Goal: Transaction & Acquisition: Purchase product/service

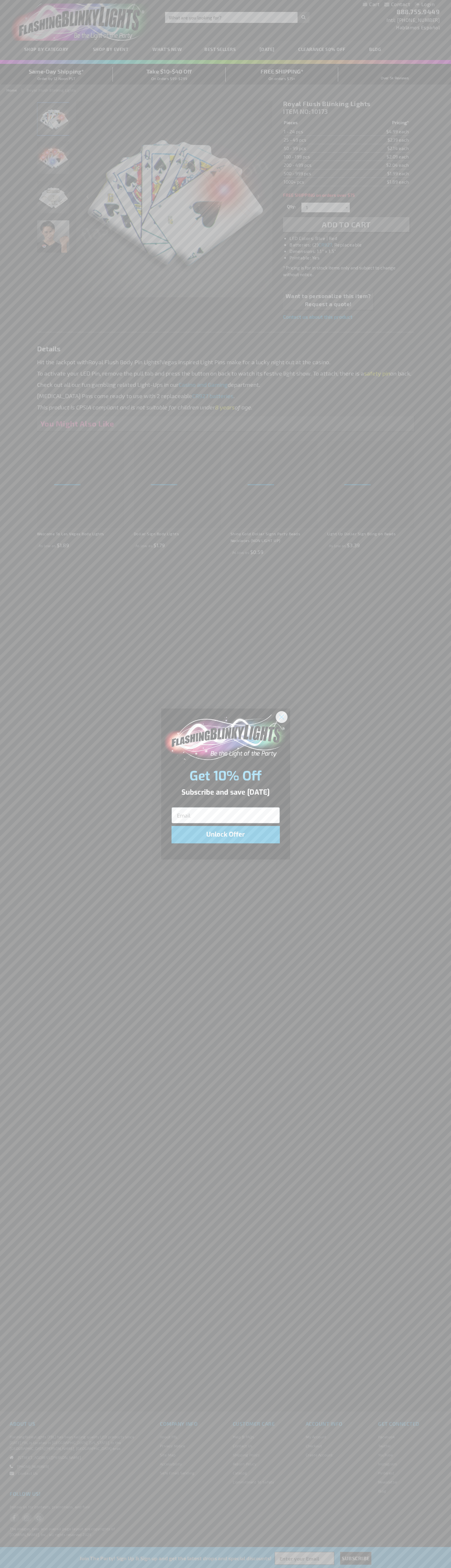
click at [281, 716] on icon "Close dialog" at bounding box center [281, 716] width 4 height 4
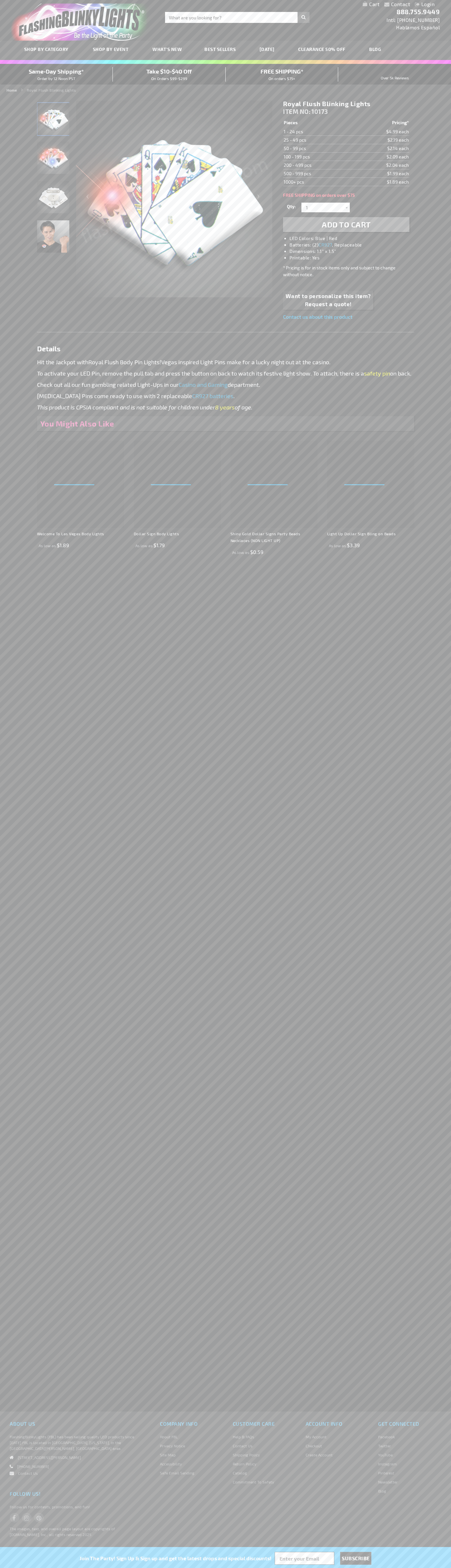
click at [346, 225] on span "Add to Cart" at bounding box center [346, 224] width 49 height 9
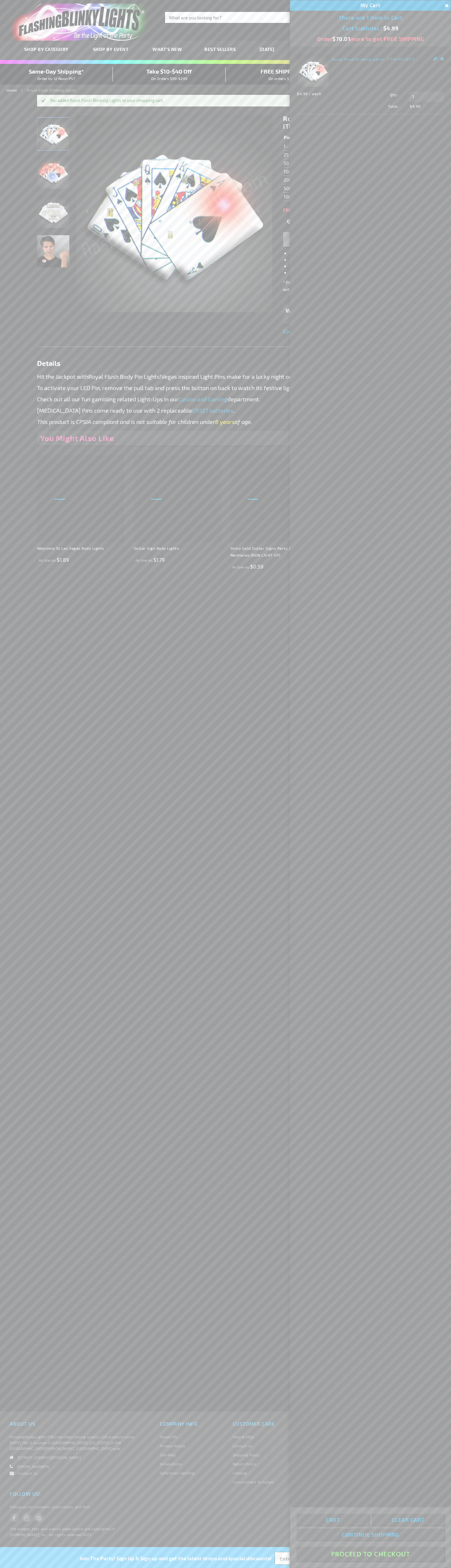
click at [370, 1554] on button "Proceed To Checkout" at bounding box center [370, 1553] width 148 height 14
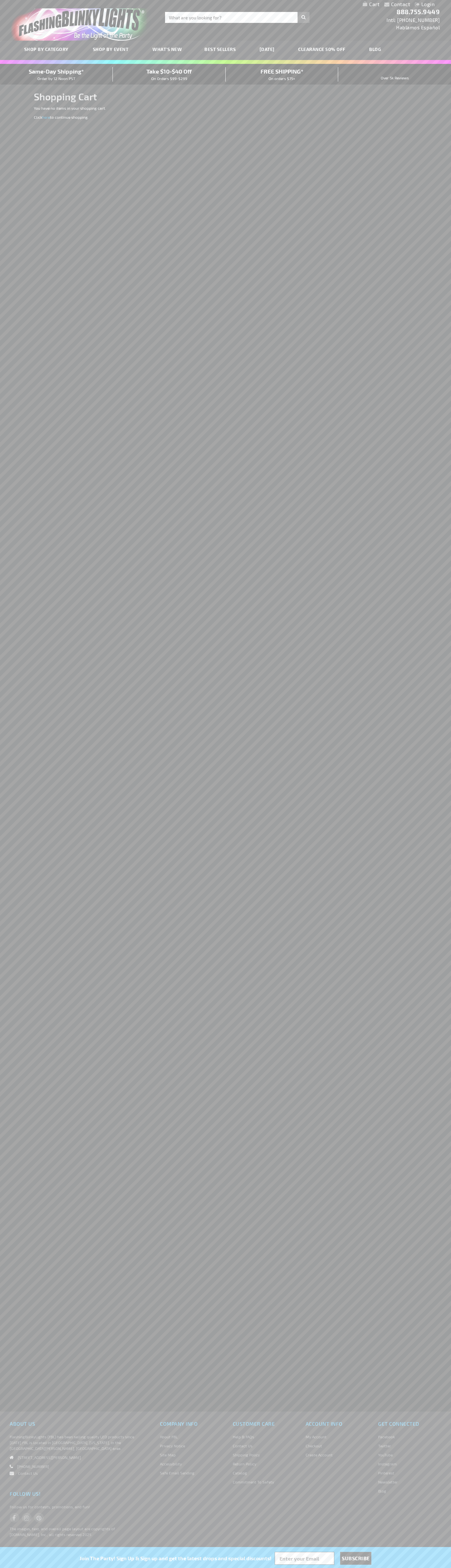
click at [57, 74] on span "Same-Day Shipping*" at bounding box center [56, 71] width 55 height 7
click at [90, 18] on img "store logo" at bounding box center [81, 22] width 139 height 37
click at [446, 636] on div "Contact Compare Products Login Skip to Content My Cart My Cart Close You have n…" at bounding box center [226, 784] width 451 height 1568
click at [78, 1567] on html "The store will not work correctly when cookies are disabled. Contact Compare Pr…" at bounding box center [226, 784] width 451 height 1568
click at [25, 661] on div "Contact Compare Products Login Skip to Content My Cart My Cart Close You have n…" at bounding box center [226, 784] width 451 height 1568
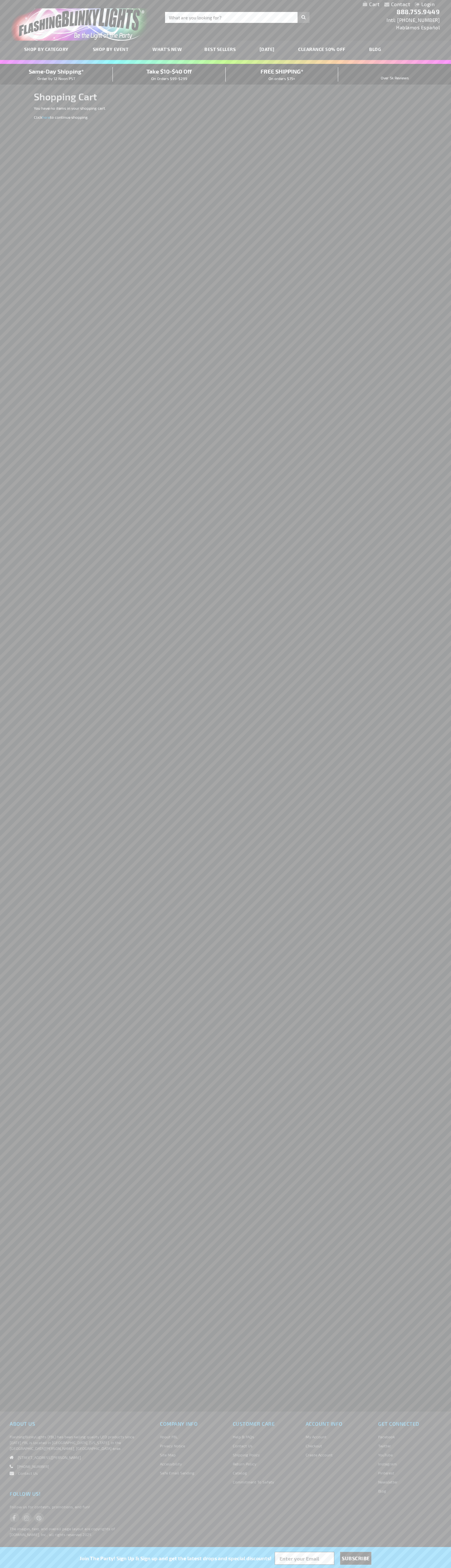
click at [57, 74] on span "Same-Day Shipping*" at bounding box center [56, 71] width 55 height 7
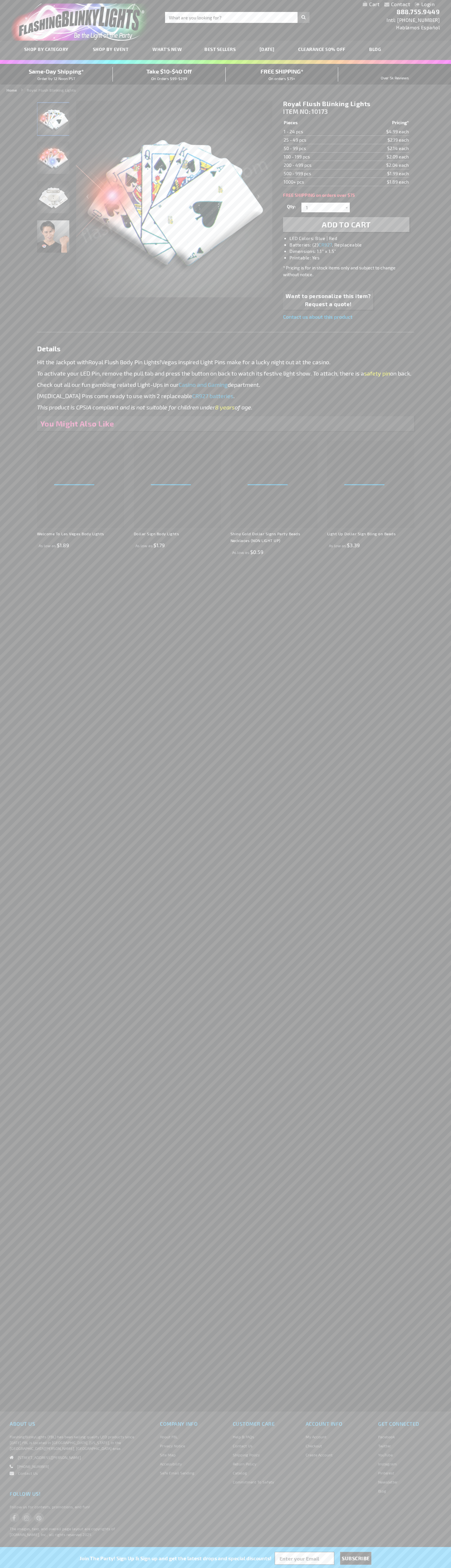
click at [53, 121] on img "Light Up Royal Flush LED Pin" at bounding box center [53, 119] width 32 height 32
click at [298, 112] on span "ITEM NO:" at bounding box center [297, 111] width 27 height 8
click at [318, 132] on td "1 - 24 pcs" at bounding box center [318, 132] width 70 height 8
click at [318, 140] on td "25 - 49 pcs" at bounding box center [318, 140] width 70 height 8
click at [318, 148] on td "50 - 99 pcs" at bounding box center [318, 148] width 70 height 8
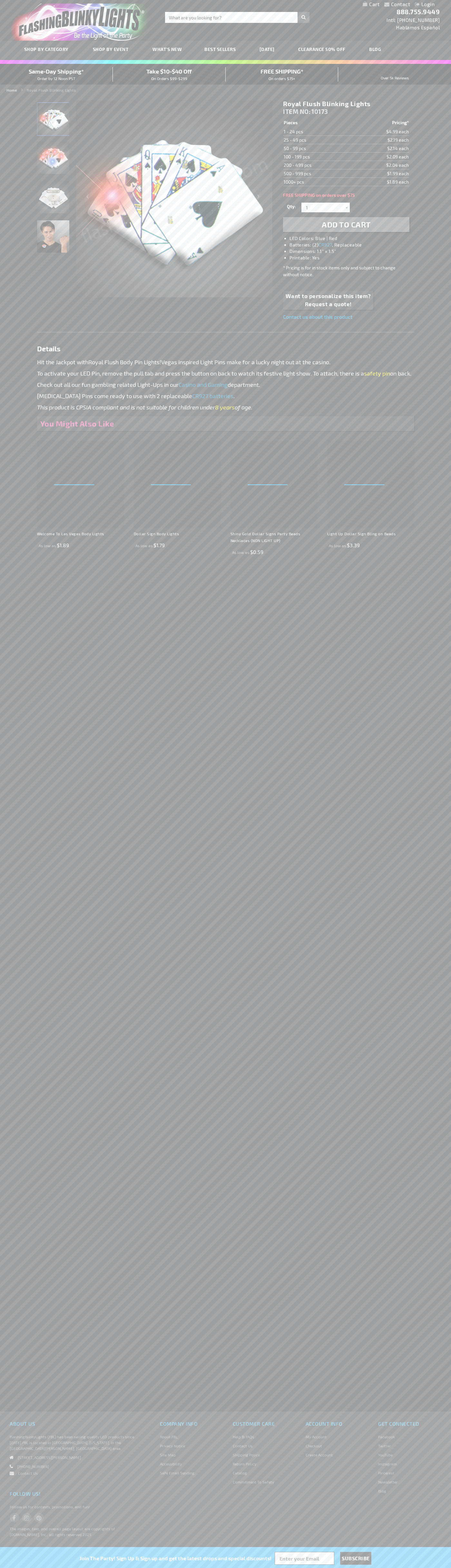
click at [318, 157] on td "100 - 199 pcs" at bounding box center [318, 157] width 70 height 8
click at [318, 165] on td "200 - 499 pcs" at bounding box center [318, 165] width 70 height 8
click at [318, 174] on td "500 - 999 pcs" at bounding box center [318, 174] width 70 height 8
click at [318, 182] on td "1000+ pcs" at bounding box center [318, 182] width 70 height 8
click at [326, 207] on input "1" at bounding box center [326, 207] width 47 height 9
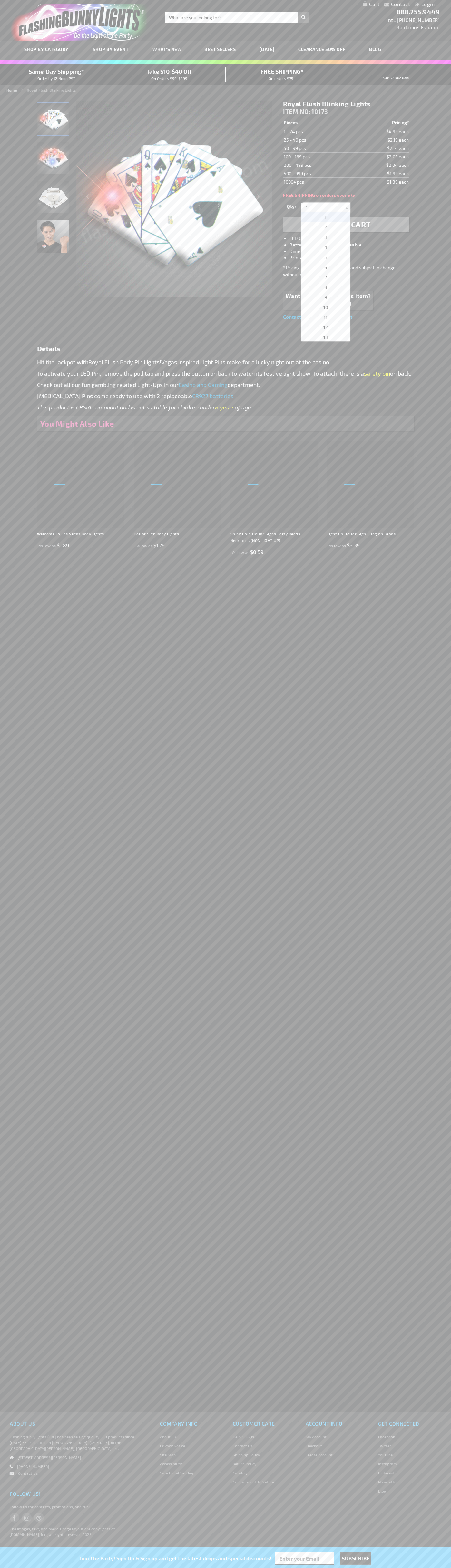
scroll to position [1121, 0]
click at [323, 277] on span "2375" at bounding box center [326, 277] width 10 height 5
type input "2375"
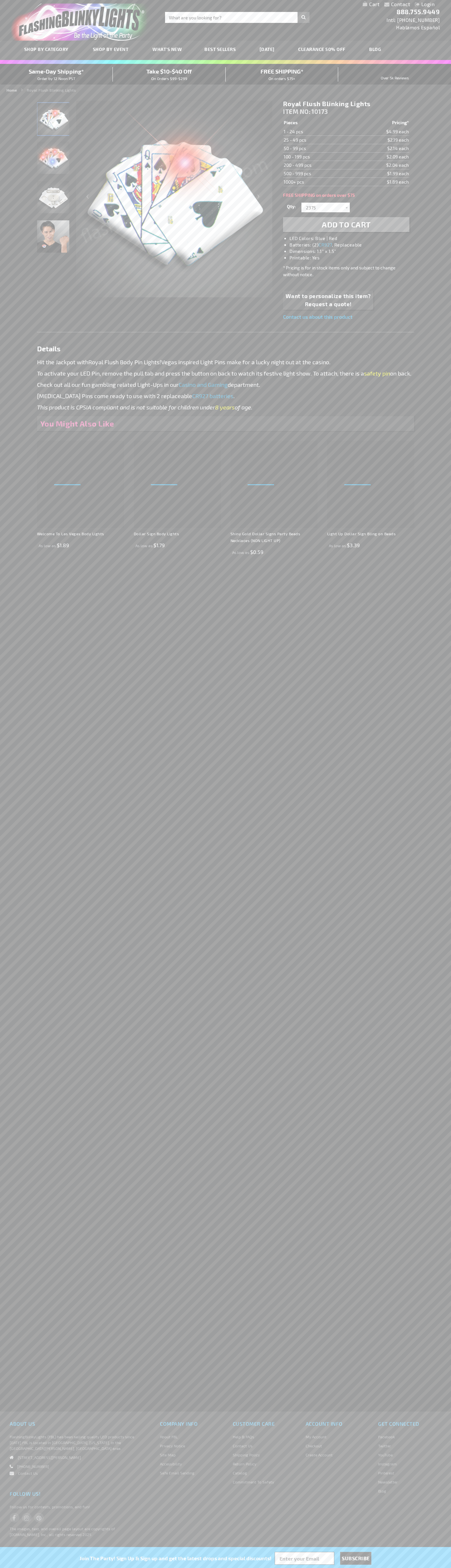
click at [346, 225] on span "Add to Cart" at bounding box center [346, 224] width 49 height 9
